Goal: Task Accomplishment & Management: Manage account settings

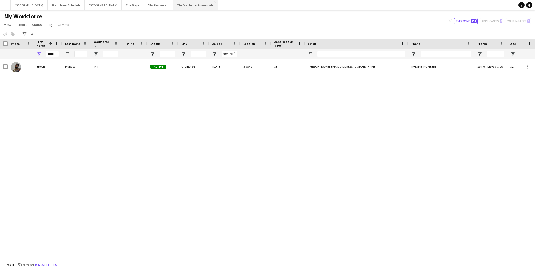
click at [181, 6] on button "The Dorchester Promenade Close" at bounding box center [195, 5] width 45 height 10
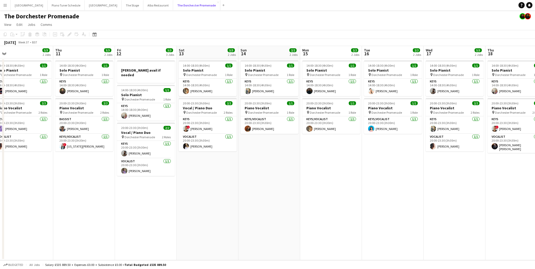
scroll to position [0, 195]
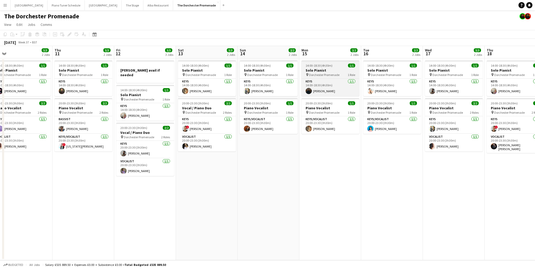
click at [335, 70] on h3 "Solo Pianist" at bounding box center [331, 70] width 58 height 5
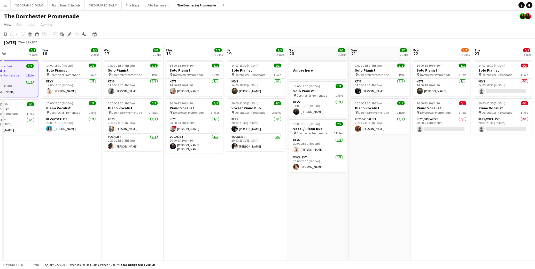
scroll to position [0, 208]
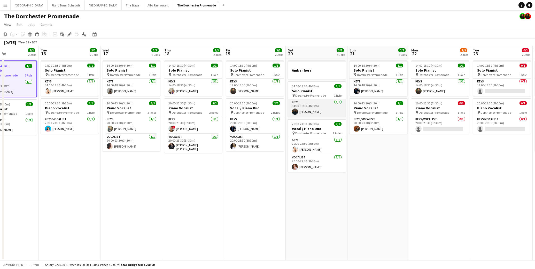
click at [317, 109] on app-card-role "Keys [DATE] 14:00-18:30 (4h30m) [PERSON_NAME]" at bounding box center [317, 108] width 58 height 18
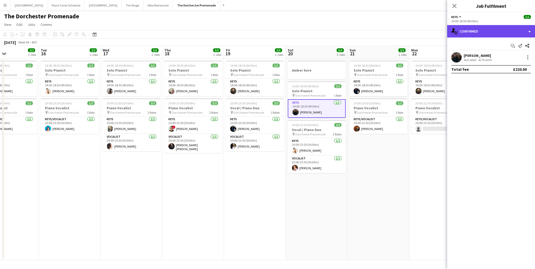
click at [529, 32] on div "single-neutral-actions-check-2 Confirmed" at bounding box center [491, 31] width 88 height 12
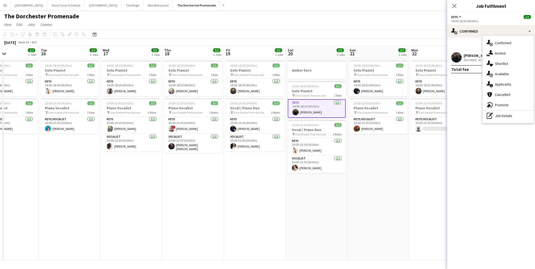
click at [462, 87] on mat-expansion-panel "check Confirmed Start chat Send notification Share [PERSON_NAME] Not rated 4175…" at bounding box center [491, 153] width 88 height 232
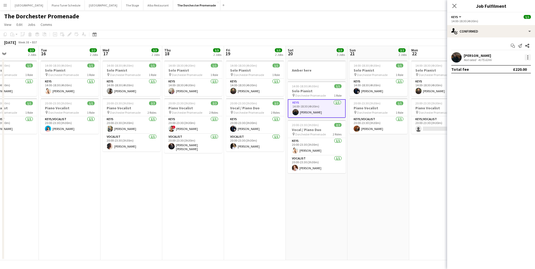
click at [527, 55] on div at bounding box center [528, 57] width 6 height 6
click at [514, 117] on span "Remove" at bounding box center [511, 116] width 32 height 5
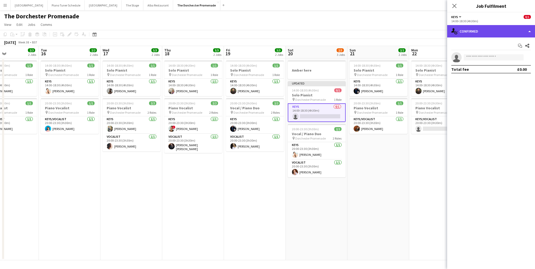
click at [529, 29] on div "single-neutral-actions-check-2 Confirmed" at bounding box center [491, 31] width 88 height 12
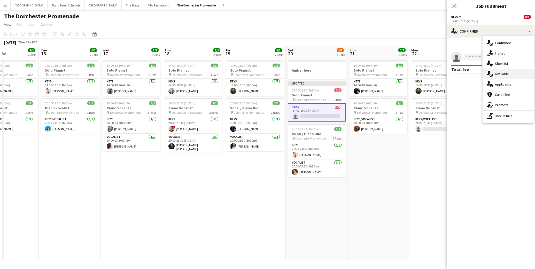
click at [512, 69] on div "single-neutral-actions-upload Available" at bounding box center [508, 74] width 51 height 10
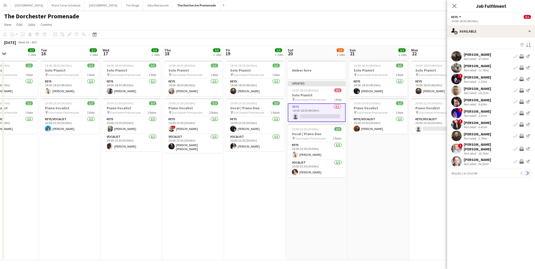
click at [527, 171] on app-icon "Next" at bounding box center [528, 173] width 4 height 4
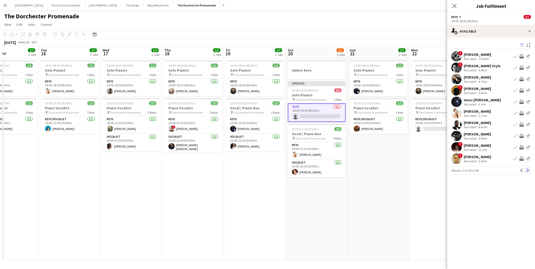
click at [527, 171] on app-icon "Next" at bounding box center [528, 170] width 4 height 4
click at [528, 171] on app-icon "Next" at bounding box center [528, 170] width 4 height 4
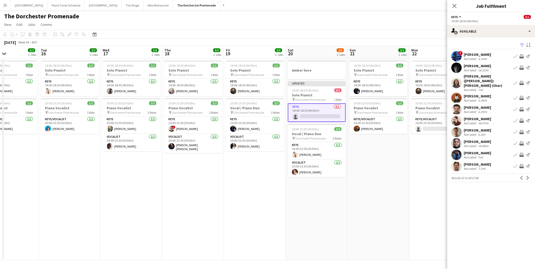
click at [528, 176] on app-icon "Next" at bounding box center [528, 178] width 4 height 4
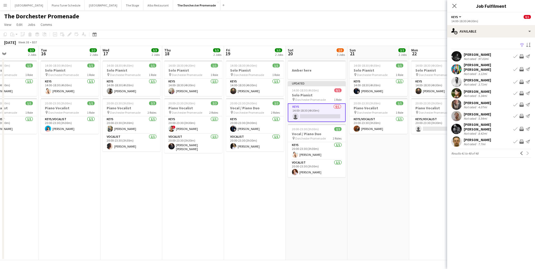
click at [313, 112] on app-card-role "Keys 0/1 14:00-18:30 (4h30m) single-neutral-actions" at bounding box center [317, 112] width 58 height 19
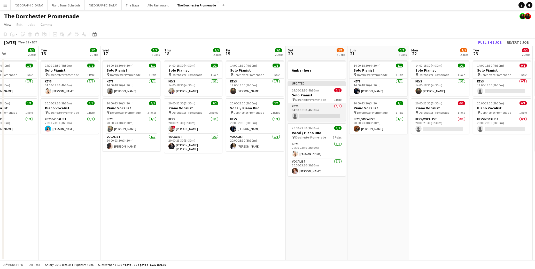
click at [313, 113] on app-card-role "Keys 0/1 14:00-18:30 (4h30m) single-neutral-actions" at bounding box center [317, 112] width 58 height 18
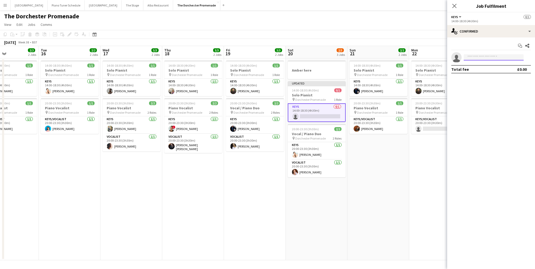
click at [495, 57] on input at bounding box center [494, 57] width 60 height 6
type input "******"
click at [476, 71] on span "[PERSON_NAME][EMAIL_ADDRESS][DOMAIN_NAME]" at bounding box center [494, 69] width 52 height 4
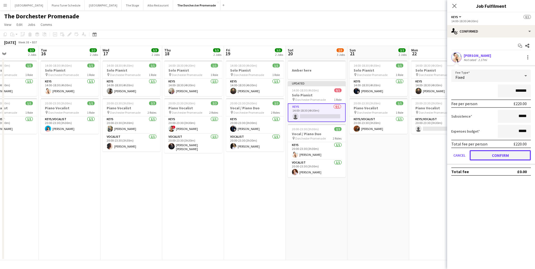
click at [479, 157] on button "Confirm" at bounding box center [500, 155] width 61 height 10
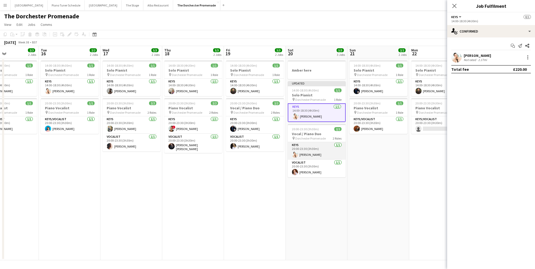
click at [328, 155] on app-card-role "Keys [DATE] 20:00-23:30 (3h30m) [PERSON_NAME]" at bounding box center [317, 151] width 58 height 18
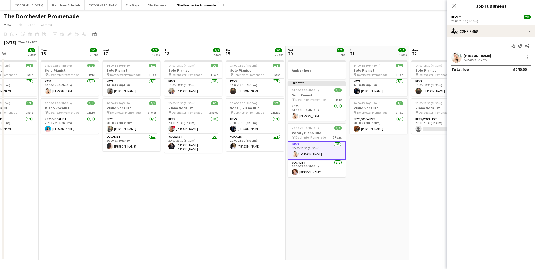
click at [527, 53] on div "[PERSON_NAME] Not rated 2.17mi" at bounding box center [491, 57] width 88 height 10
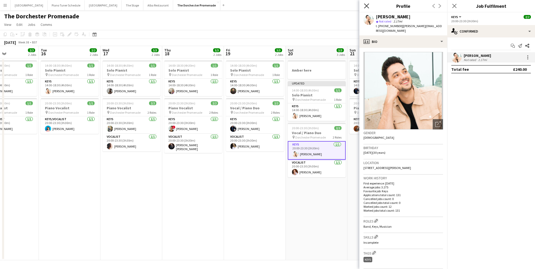
click at [365, 7] on icon at bounding box center [366, 5] width 5 height 5
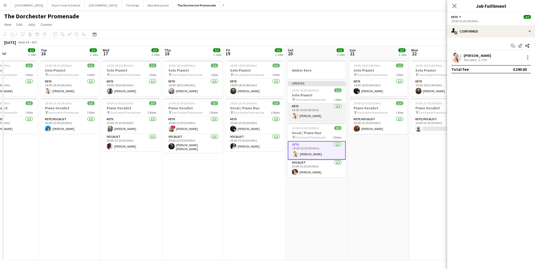
click at [310, 109] on app-card-role "Keys [DATE] 14:00-18:30 (4h30m) [PERSON_NAME]" at bounding box center [317, 112] width 58 height 18
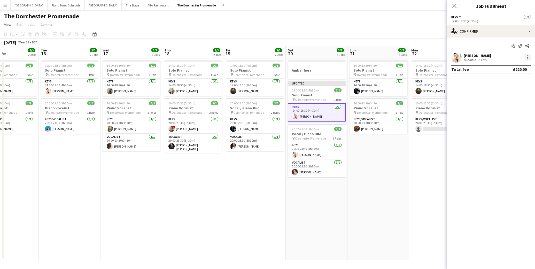
click at [528, 59] on div at bounding box center [527, 58] width 1 height 1
click at [502, 115] on span "Remove" at bounding box center [503, 116] width 16 height 4
click at [333, 74] on div at bounding box center [317, 75] width 58 height 4
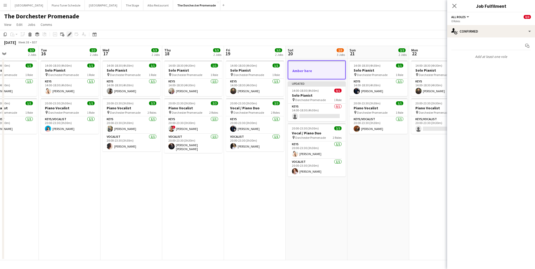
click at [70, 35] on icon "Edit" at bounding box center [69, 34] width 4 height 4
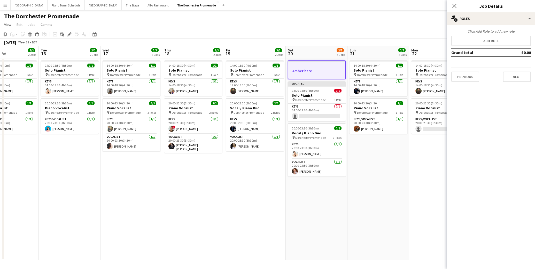
drag, startPoint x: 475, startPoint y: 85, endPoint x: 471, endPoint y: 80, distance: 6.8
click at [475, 85] on div "Click Add Role to add new role Add role Grand total £0.00 Previous Next" at bounding box center [491, 55] width 88 height 61
click at [470, 79] on button "Previous" at bounding box center [465, 77] width 28 height 10
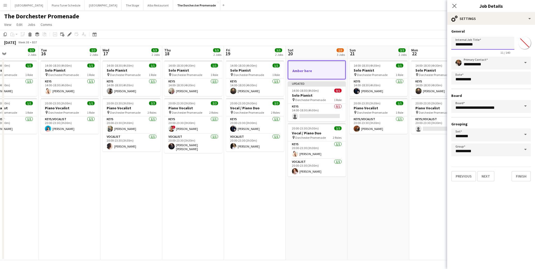
click at [480, 44] on input "**********" at bounding box center [482, 43] width 63 height 13
click button "Next" at bounding box center [485, 176] width 17 height 10
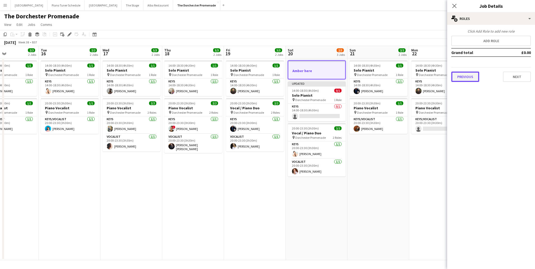
click at [462, 79] on button "Previous" at bounding box center [465, 77] width 28 height 10
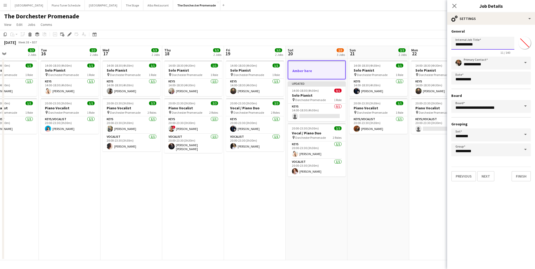
click at [481, 40] on input "**********" at bounding box center [482, 43] width 63 height 13
click at [481, 43] on input "**********" at bounding box center [482, 43] width 63 height 13
click button "Next" at bounding box center [485, 176] width 17 height 10
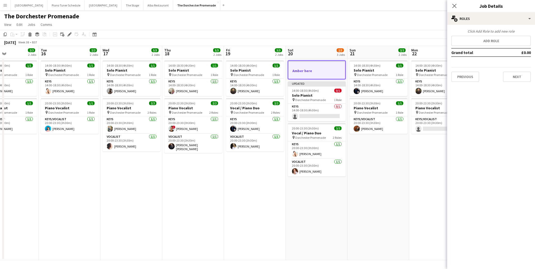
click at [301, 64] on app-job-card "Amber here" at bounding box center [317, 69] width 58 height 19
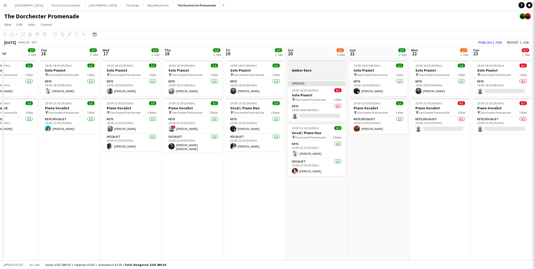
click at [301, 64] on div at bounding box center [317, 66] width 58 height 4
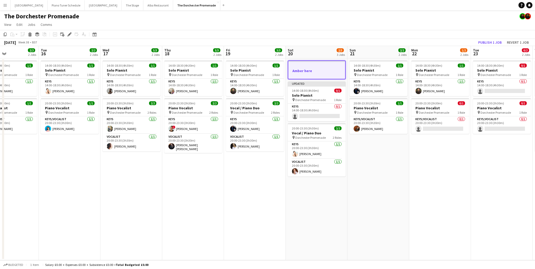
click at [315, 76] on div at bounding box center [316, 75] width 57 height 4
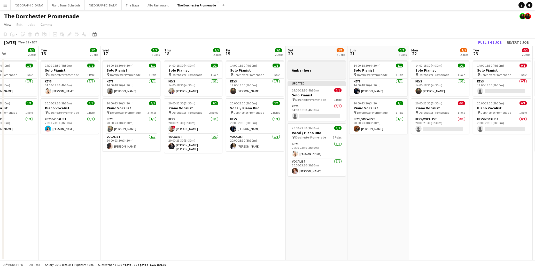
click at [315, 71] on h3 "Amber here" at bounding box center [317, 70] width 58 height 5
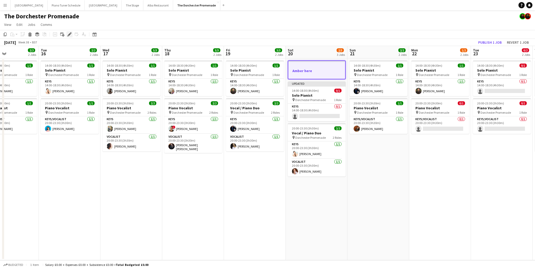
click at [68, 35] on icon at bounding box center [69, 34] width 3 height 3
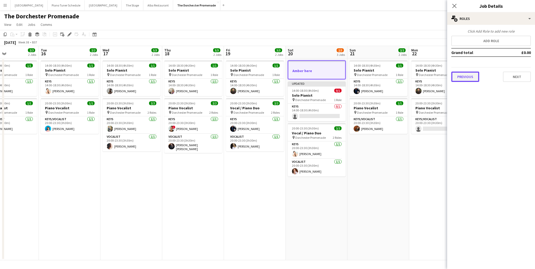
drag, startPoint x: 464, startPoint y: 75, endPoint x: 471, endPoint y: 59, distance: 17.9
click at [464, 75] on button "Previous" at bounding box center [465, 77] width 28 height 10
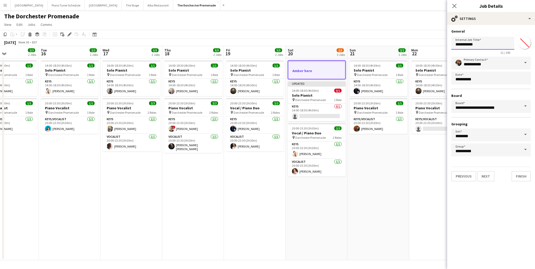
click at [479, 45] on input "**********" at bounding box center [482, 43] width 63 height 13
type input "**********"
click button "Next" at bounding box center [485, 176] width 17 height 10
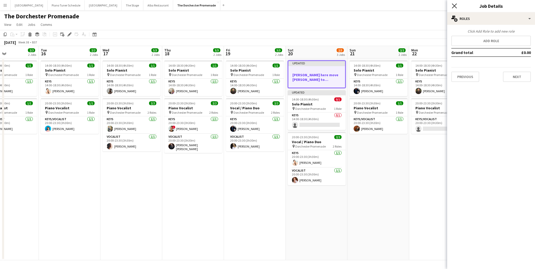
click at [454, 6] on icon "Close pop-in" at bounding box center [454, 5] width 5 height 5
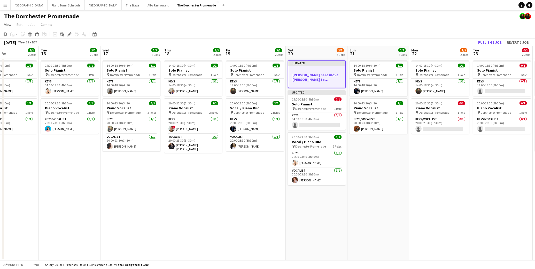
click at [318, 66] on app-job-card "Updated [PERSON_NAME] here move [PERSON_NAME] to afternoon and [PERSON_NAME] to…" at bounding box center [317, 74] width 58 height 28
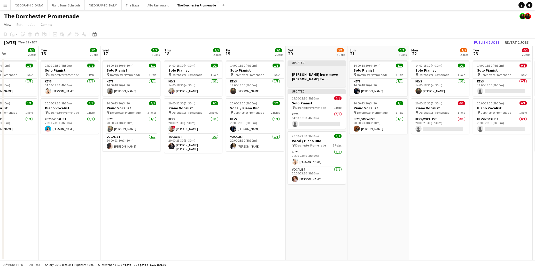
click at [329, 64] on div "Updated" at bounding box center [317, 62] width 58 height 4
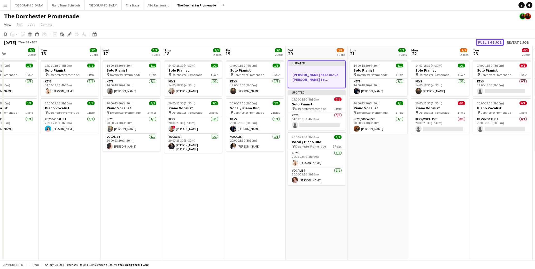
click at [486, 42] on button "Publish 1 job" at bounding box center [490, 42] width 28 height 7
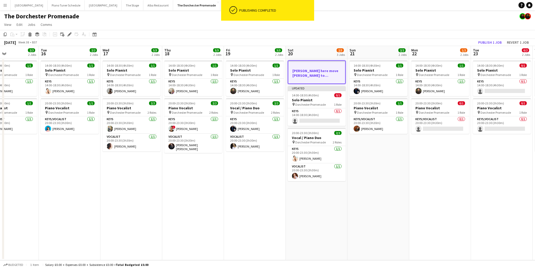
click at [301, 95] on app-calendar-viewport "Fri 12 3/3 3 Jobs Sat 13 3/3 2 Jobs Sun 14 2/2 2 Jobs Mon 15 2/2 2 Jobs Tue 16 …" at bounding box center [267, 153] width 535 height 214
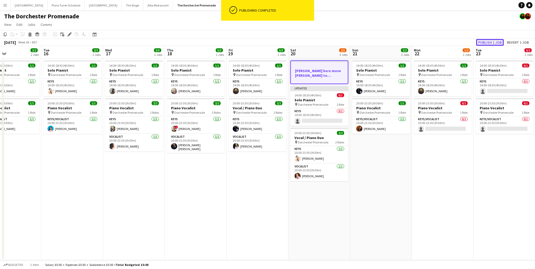
click at [495, 41] on button "Publish 1 job" at bounding box center [490, 42] width 28 height 7
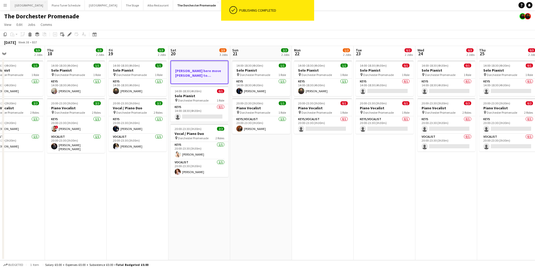
scroll to position [0, 140]
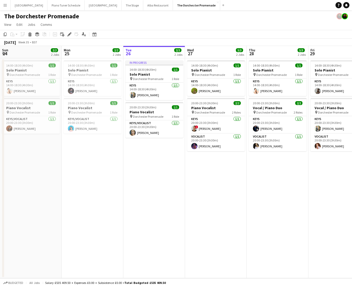
scroll to position [0, 218]
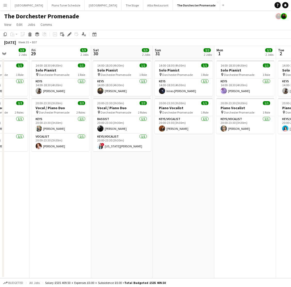
click at [5, 5] on app-icon "Menu" at bounding box center [5, 5] width 4 height 4
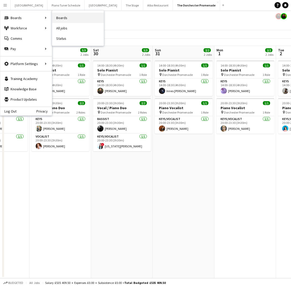
click at [81, 17] on link "Boards" at bounding box center [78, 18] width 52 height 10
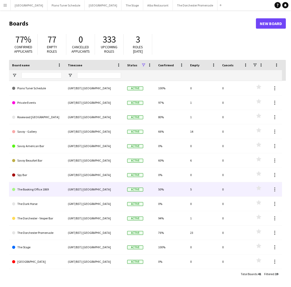
scroll to position [87, 0]
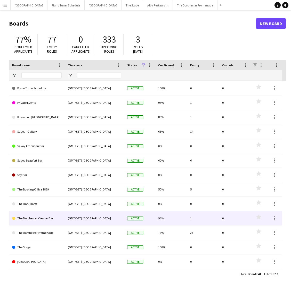
click at [33, 222] on link "The Dorchester - Vesper Bar" at bounding box center [37, 218] width 50 height 14
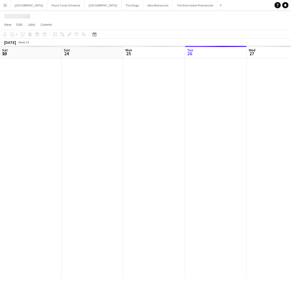
scroll to position [0, 124]
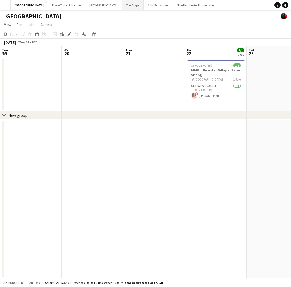
scroll to position [0, 124]
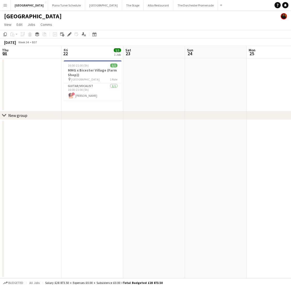
click at [8, 5] on button "Menu" at bounding box center [5, 5] width 10 height 10
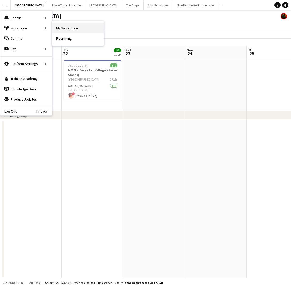
click at [69, 28] on link "My Workforce" at bounding box center [78, 28] width 52 height 10
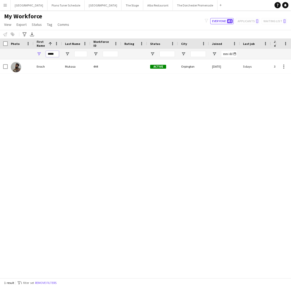
click at [38, 51] on div "*****" at bounding box center [48, 54] width 28 height 10
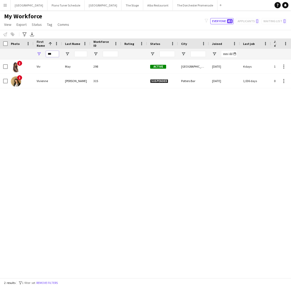
type input "***"
